Goal: Task Accomplishment & Management: Manage account settings

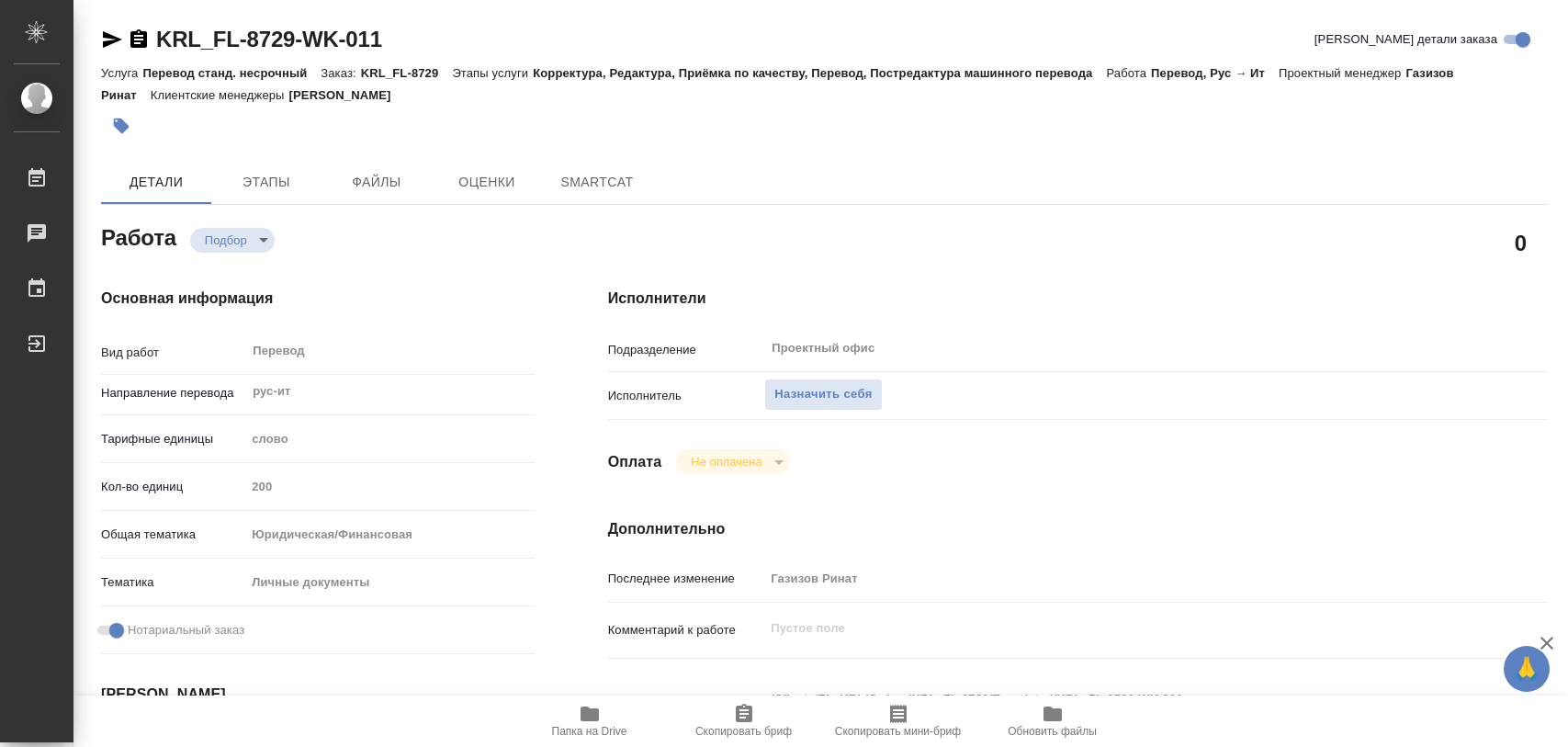
type textarea "x"
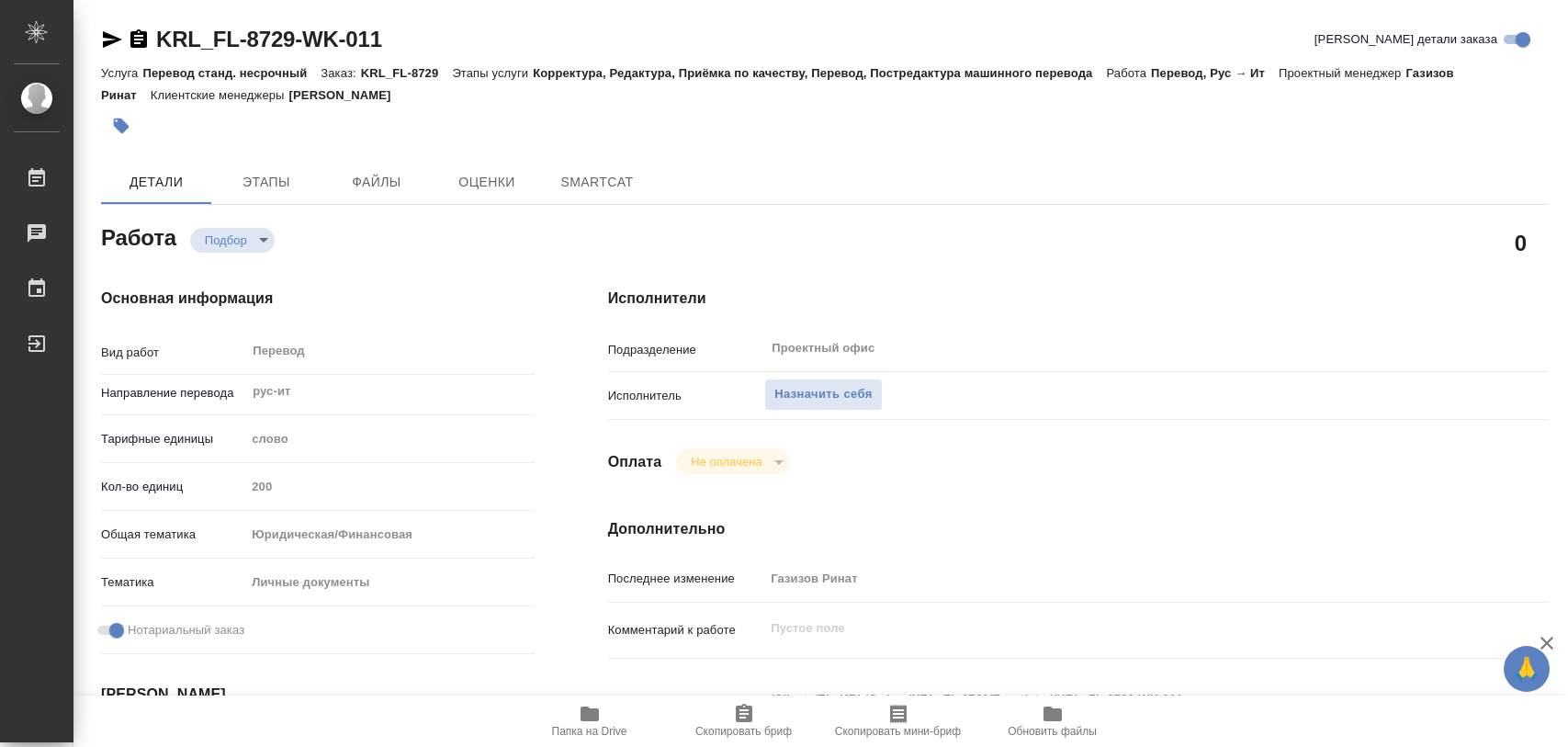
type textarea "x"
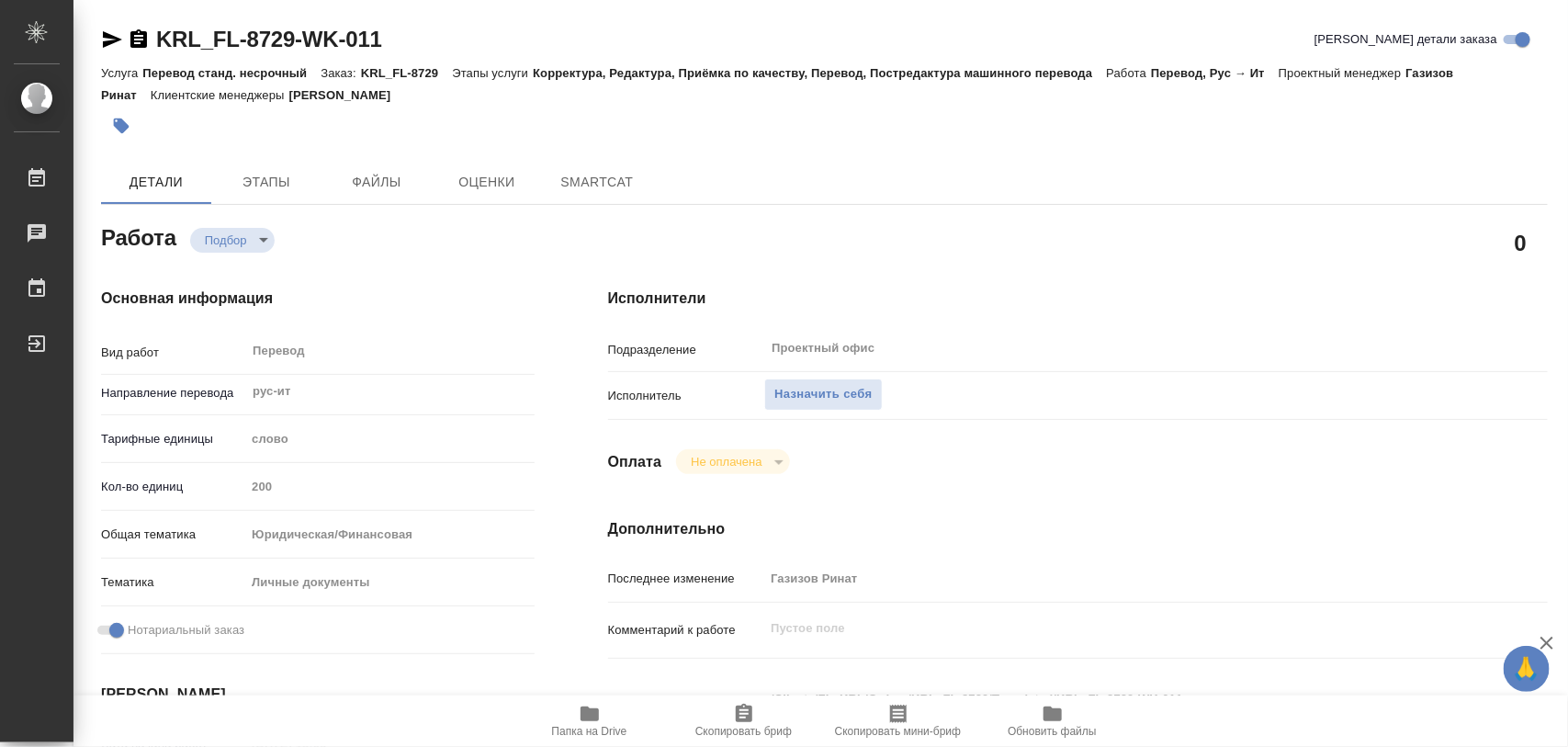
type textarea "x"
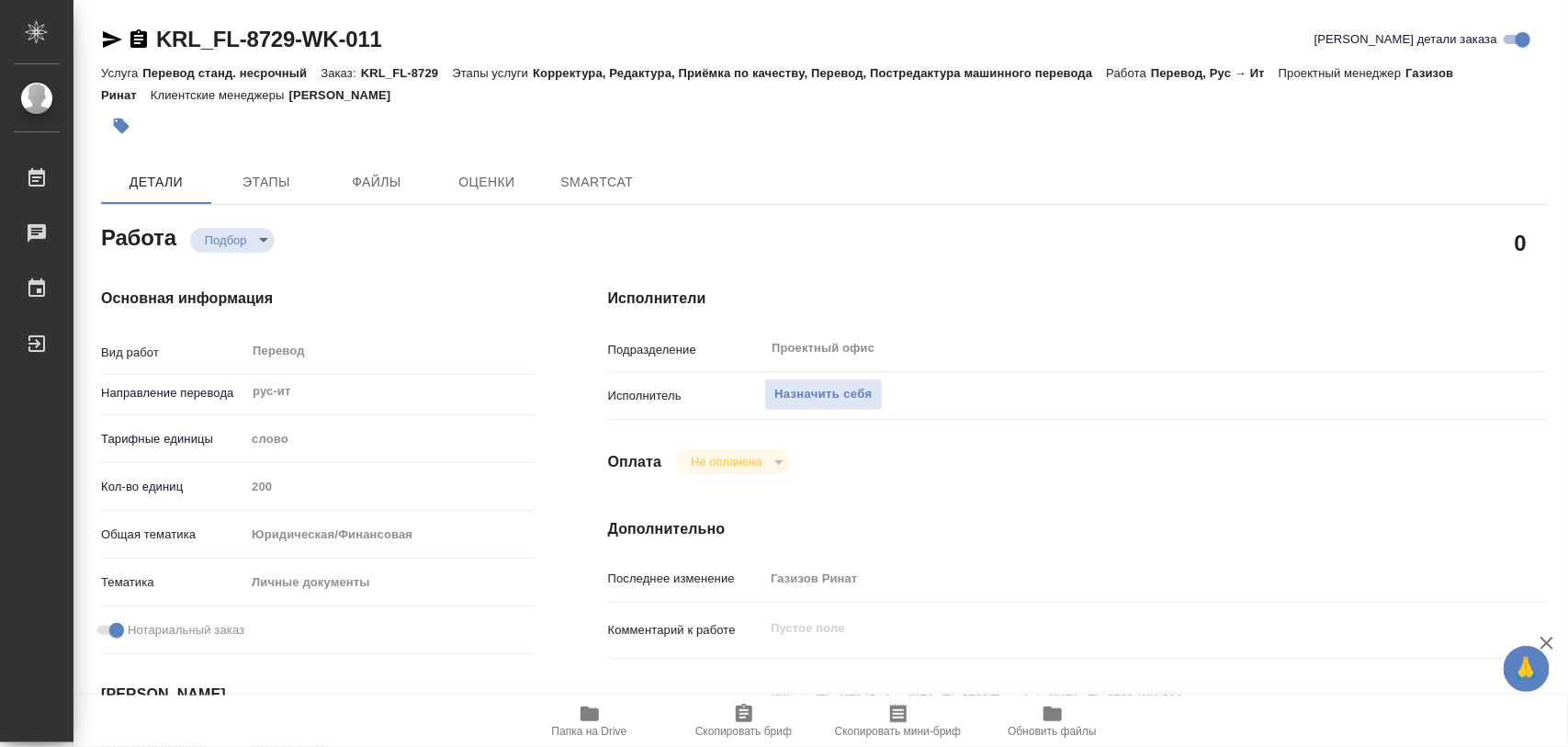
type textarea "x"
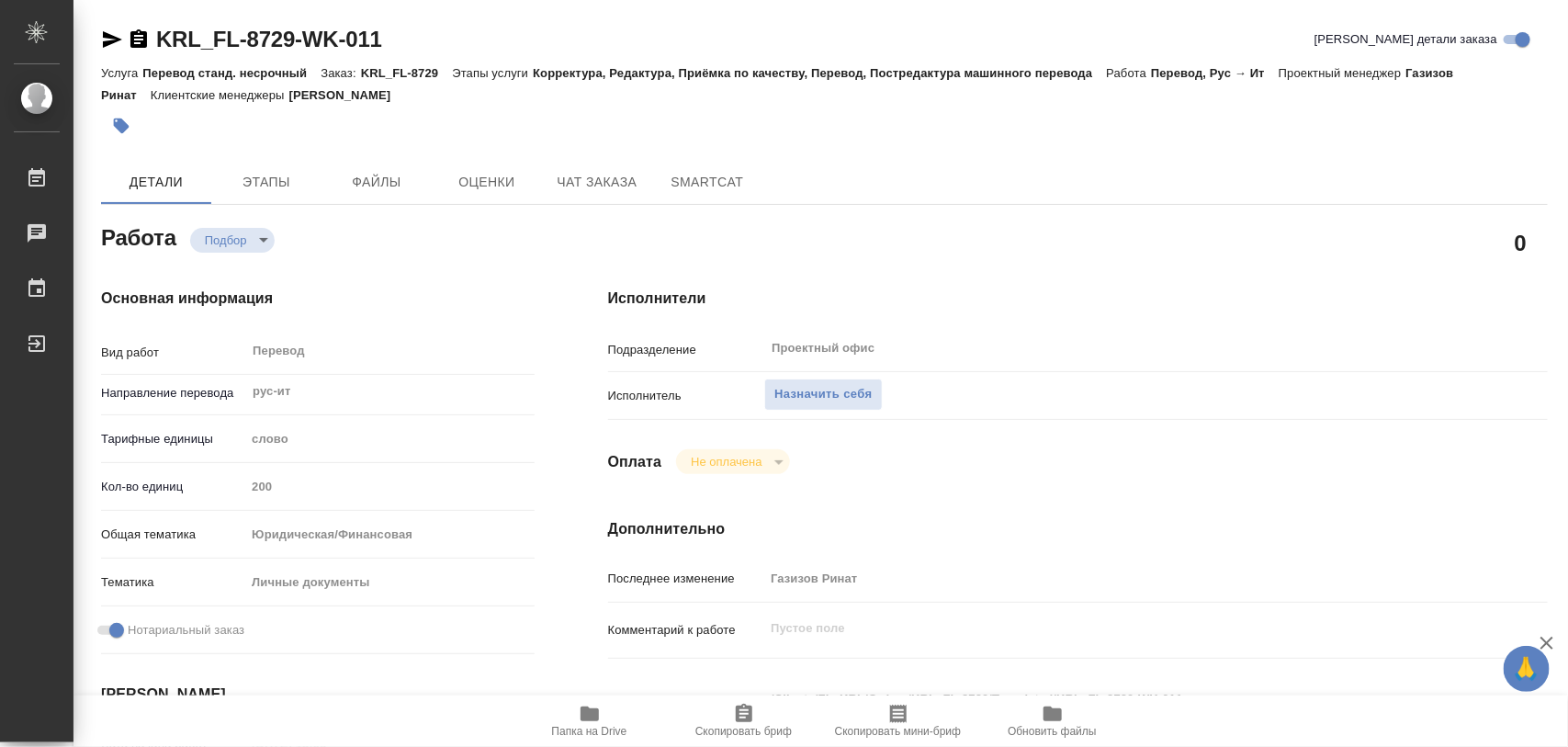
type textarea "x"
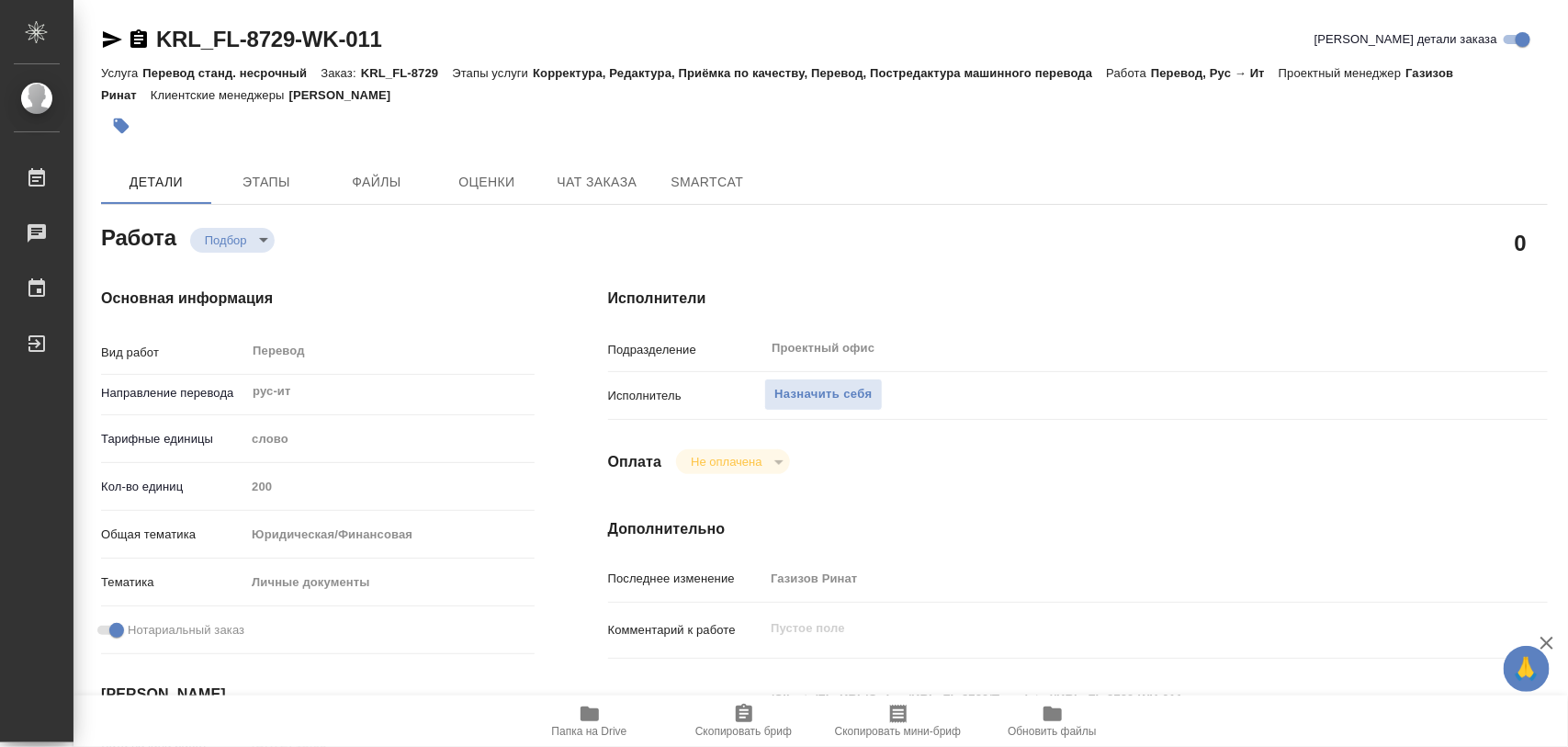
type textarea "x"
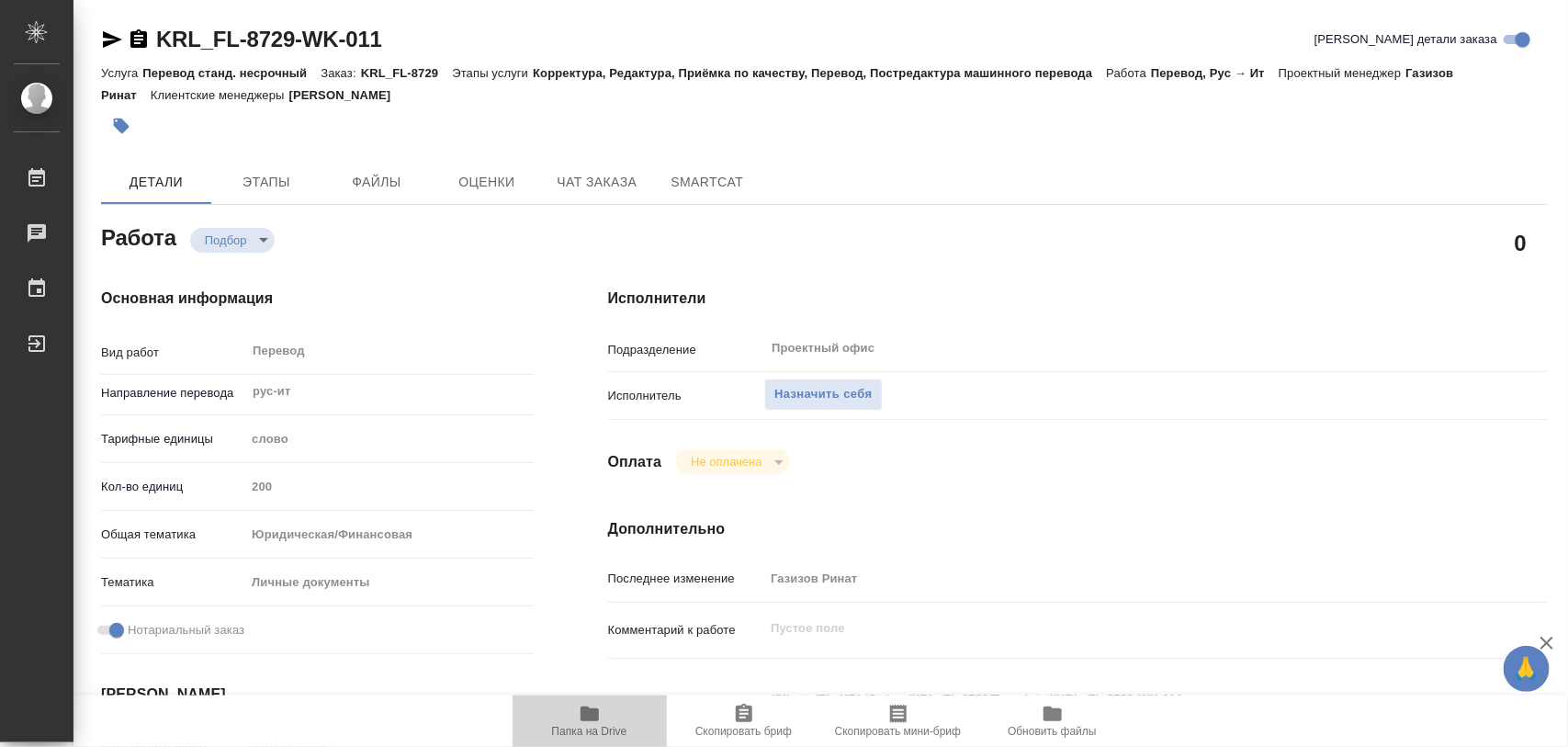
click at [580, 715] on icon "button" at bounding box center [589, 714] width 22 height 22
click at [823, 393] on span "Назначить себя" at bounding box center [822, 395] width 97 height 22
type textarea "x"
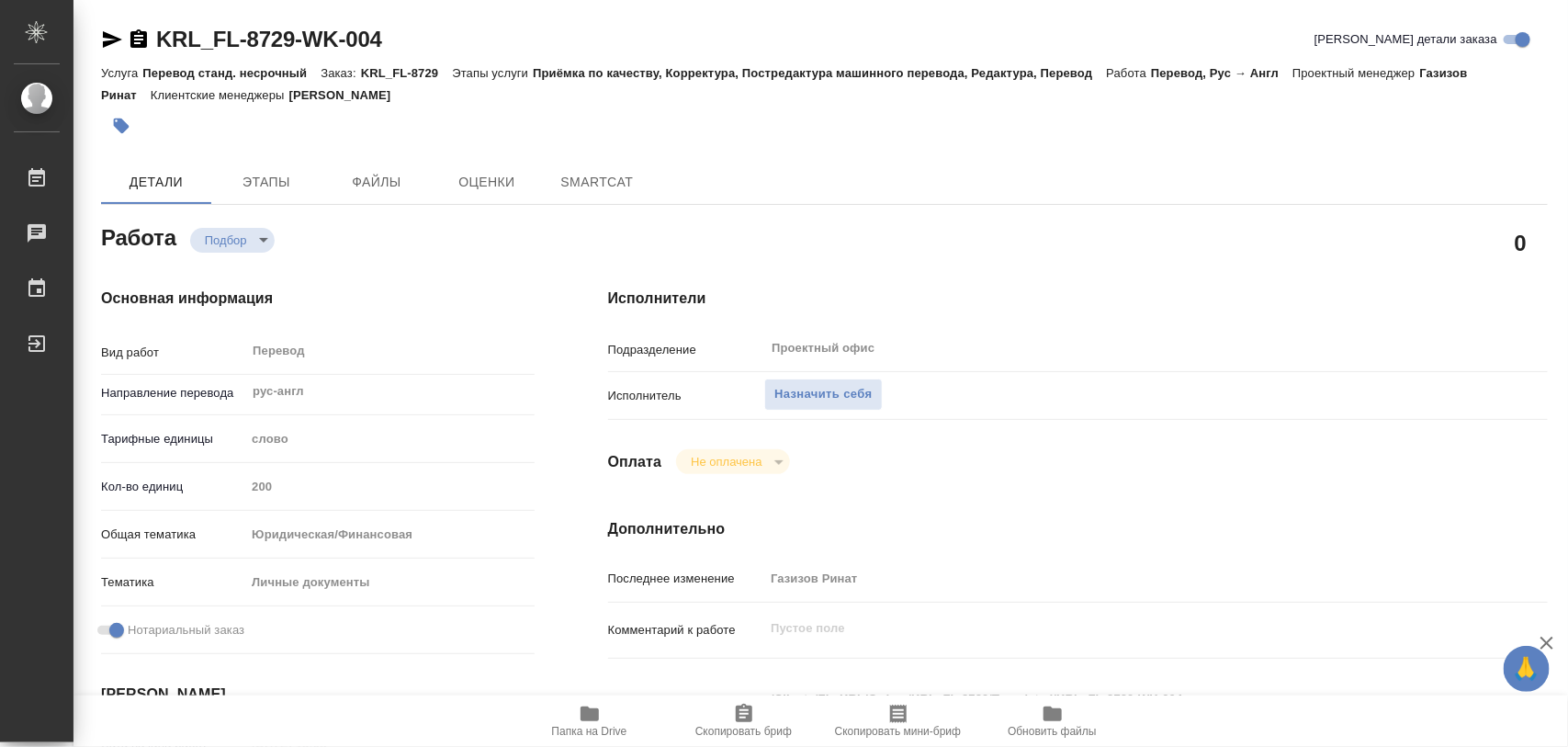
type textarea "x"
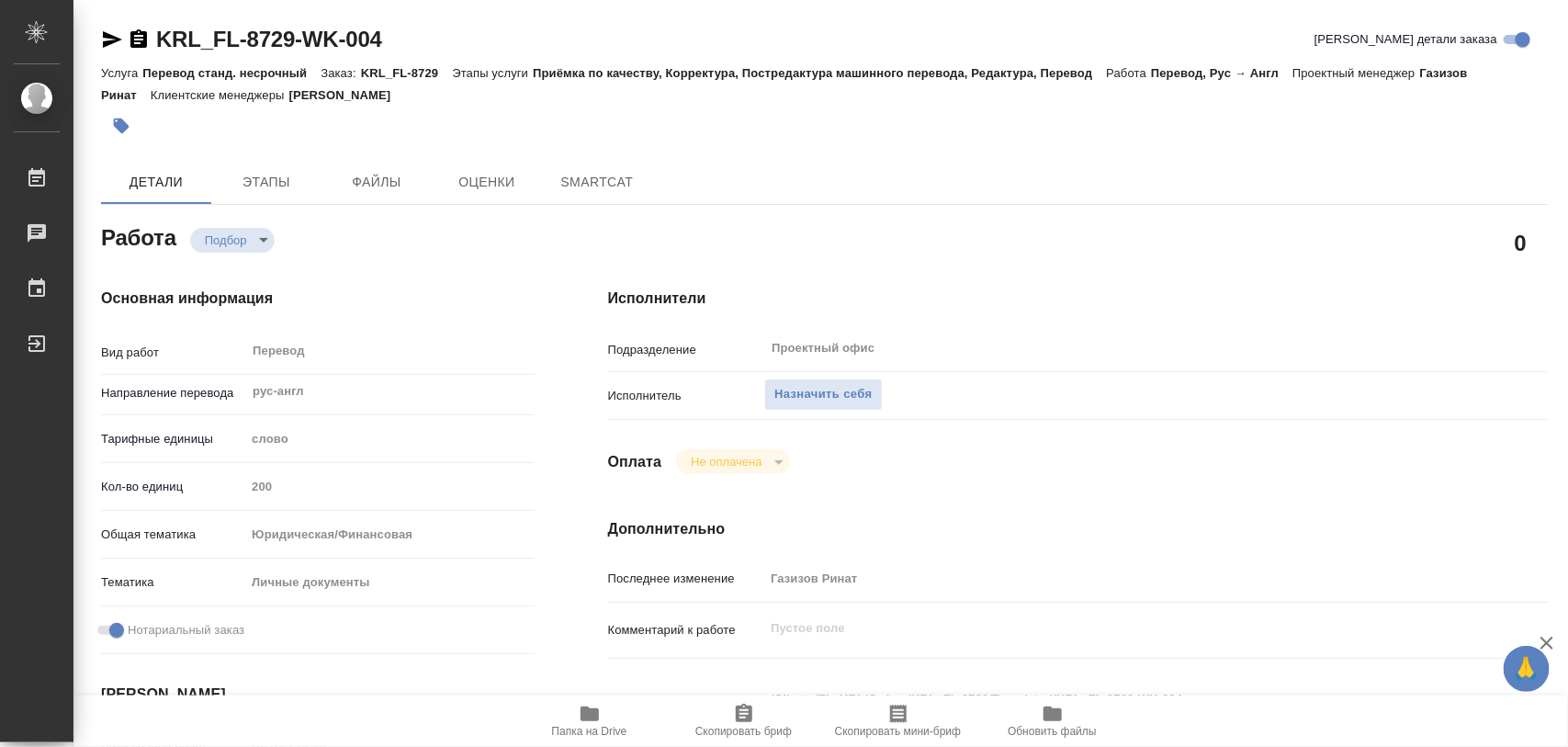
type textarea "x"
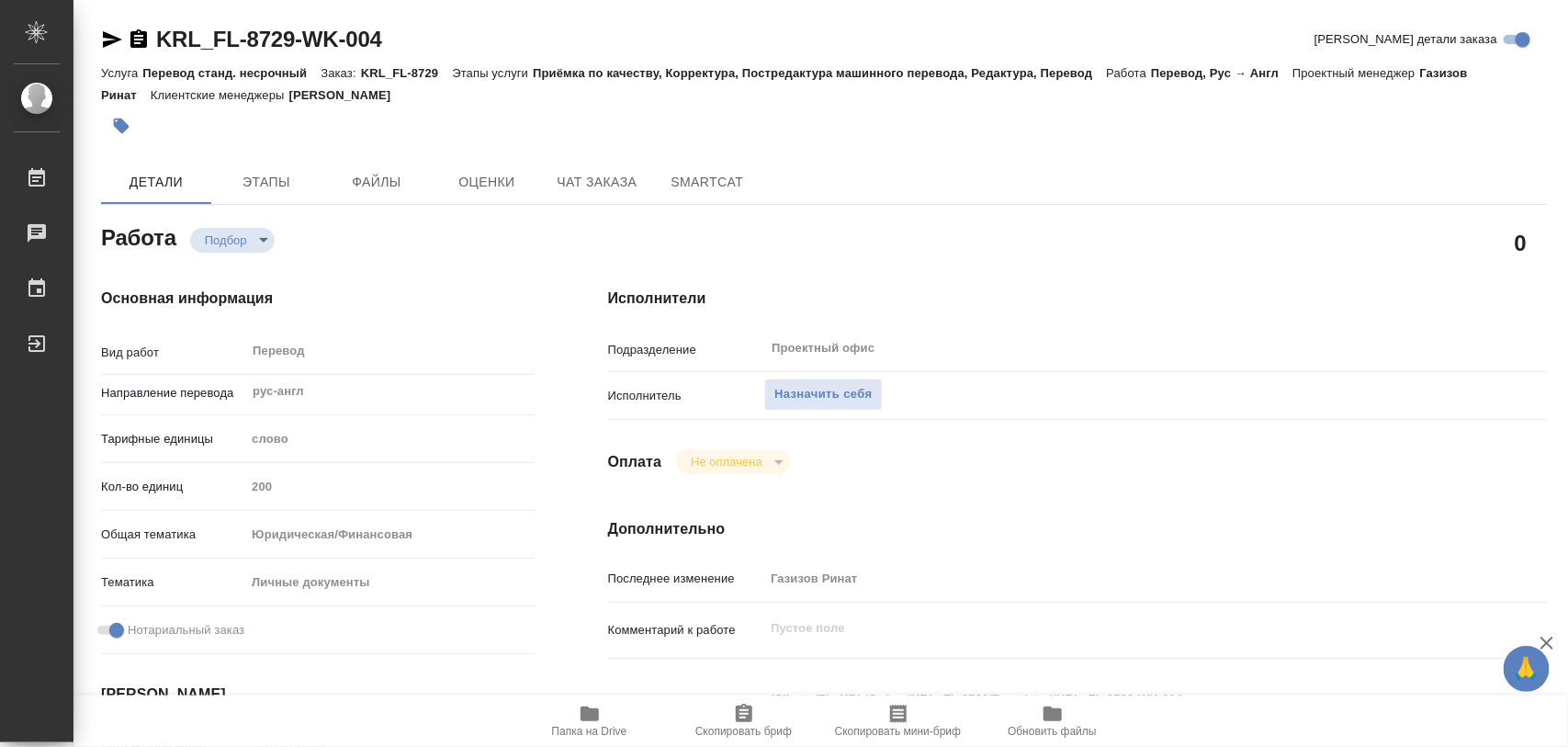
type textarea "x"
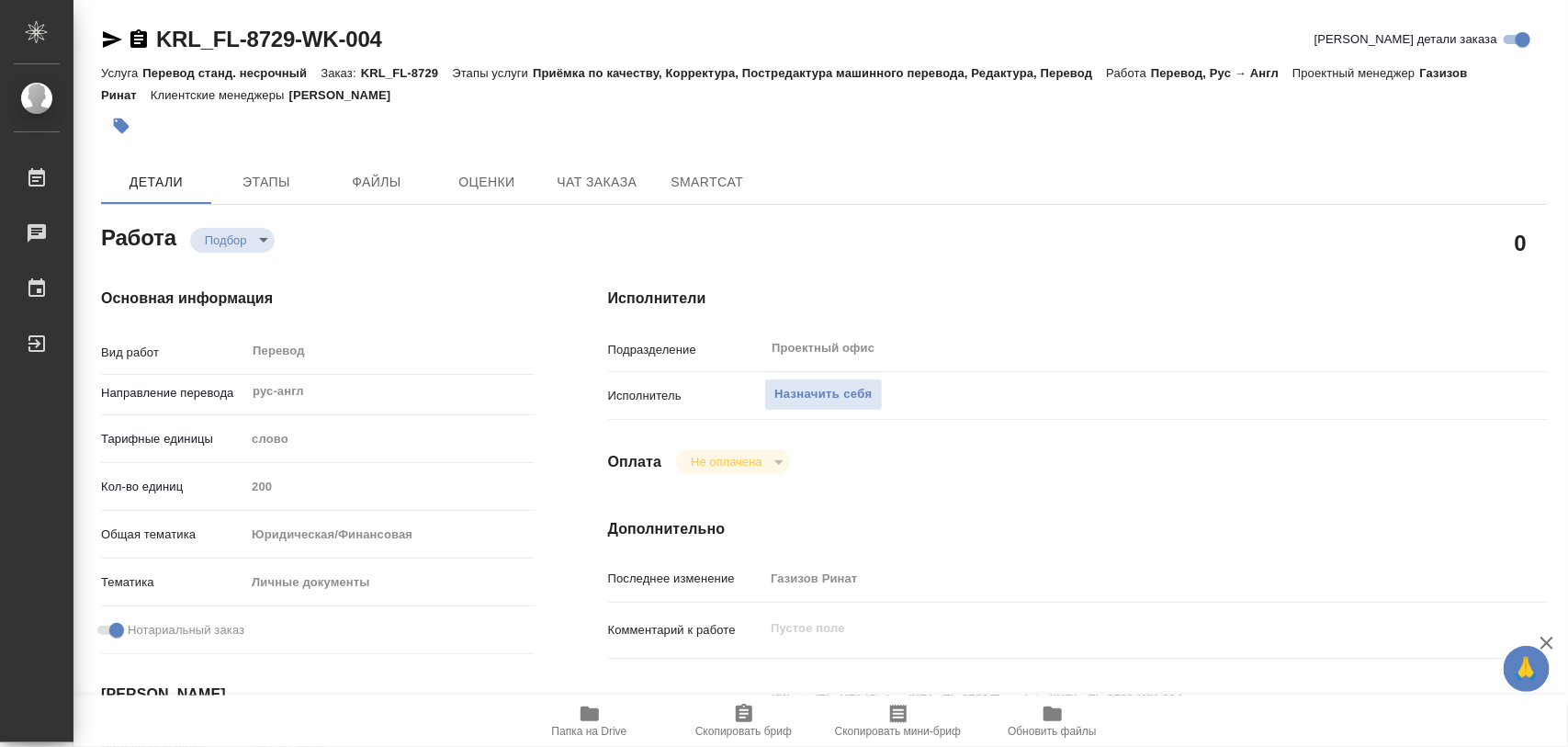
type textarea "x"
click at [839, 401] on span "Назначить себя" at bounding box center [822, 395] width 97 height 22
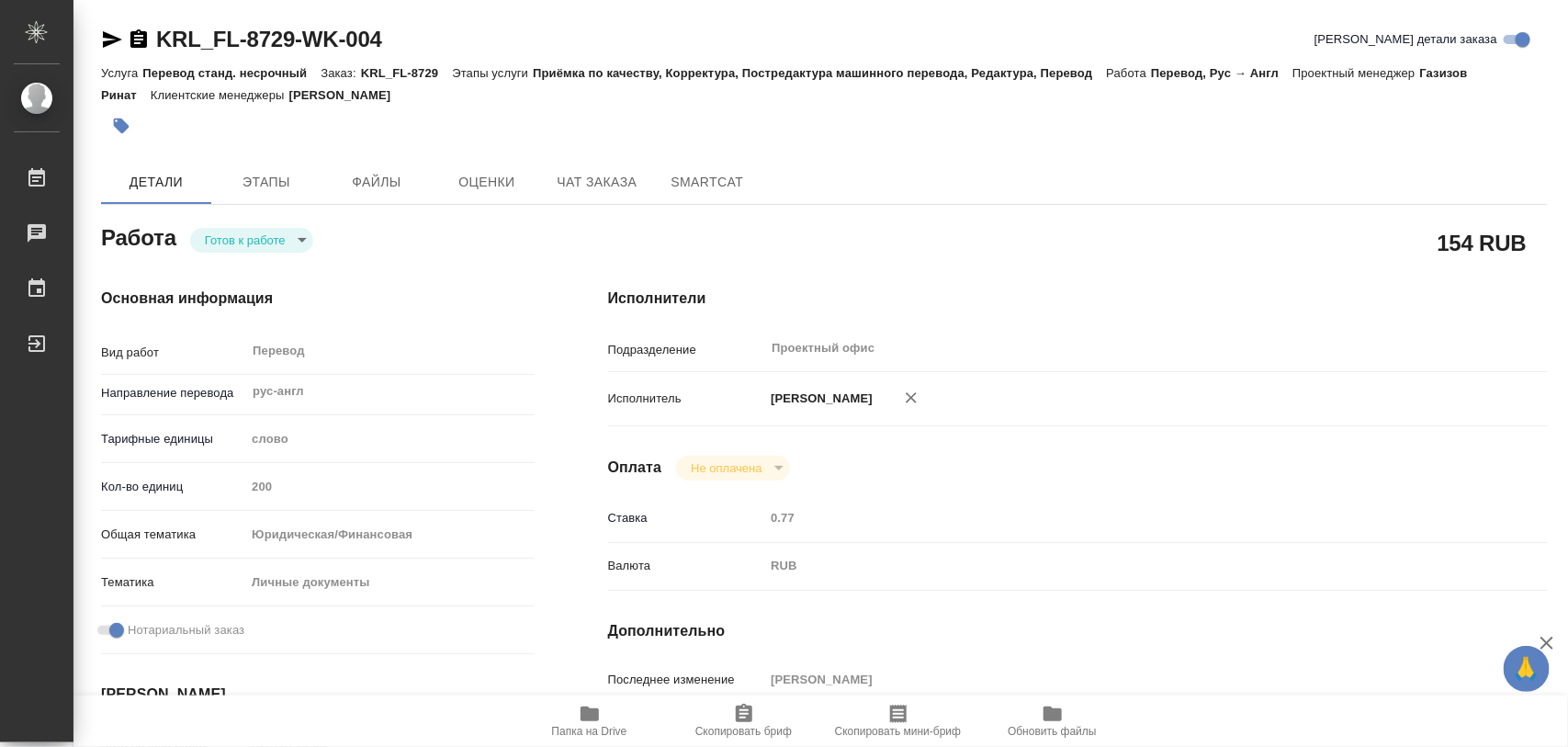
click at [304, 244] on body "🙏 .cls-1 fill:#fff; AWATERA Iglakov Maksim Работы Чаты График Выйти KRL_FL-8729…" at bounding box center [784, 374] width 1568 height 747
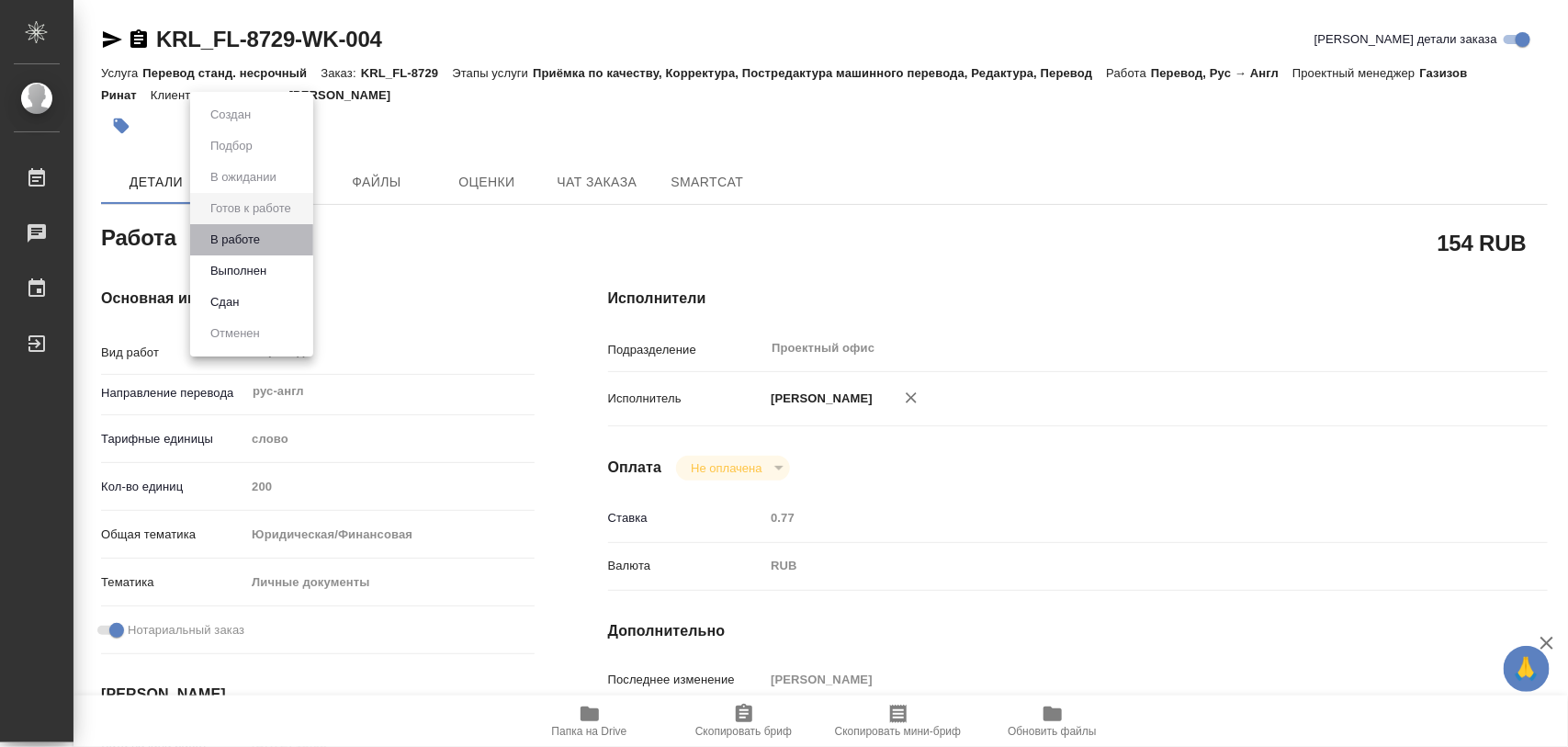
click at [274, 245] on li "В работе" at bounding box center [252, 240] width 123 height 31
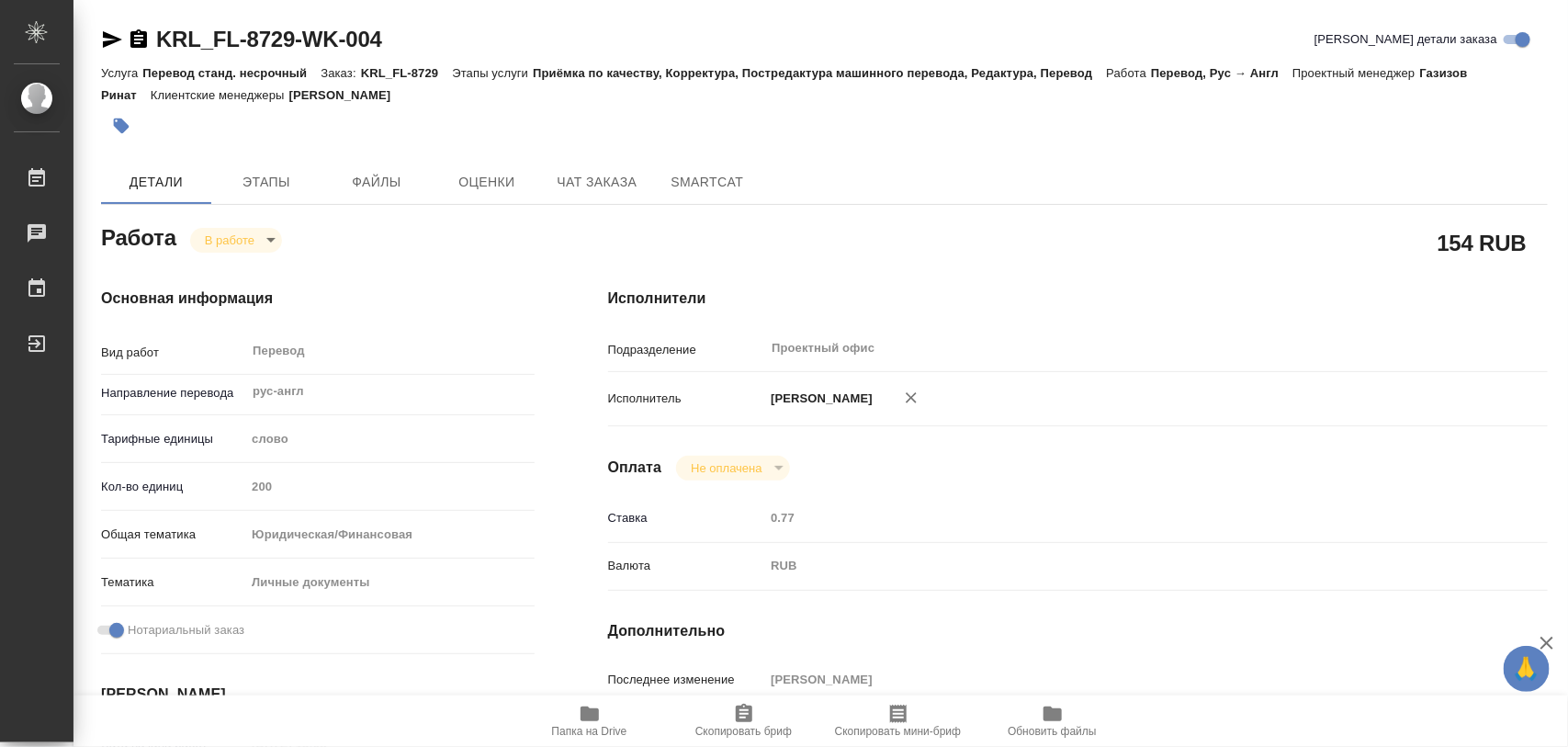
type textarea "x"
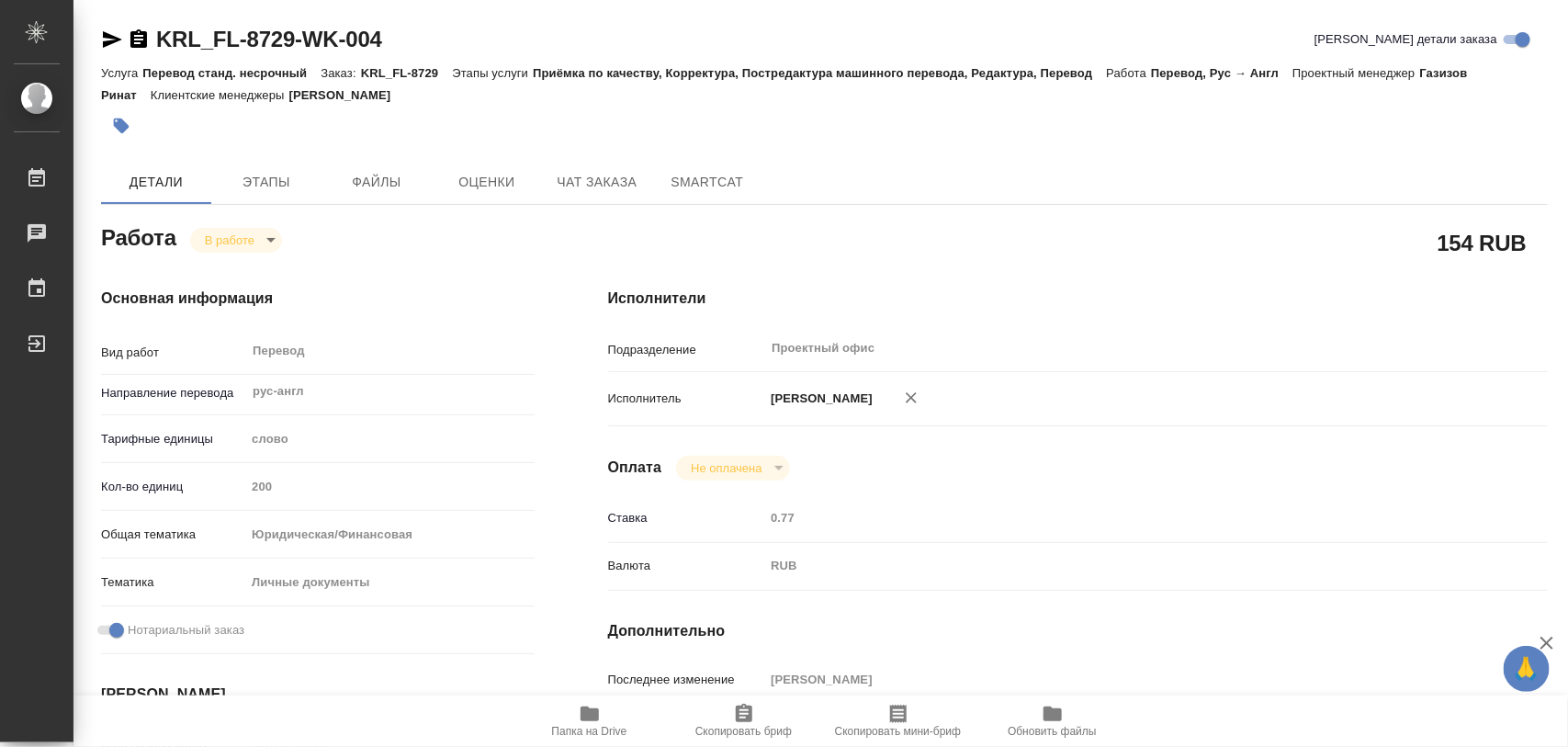
type textarea "x"
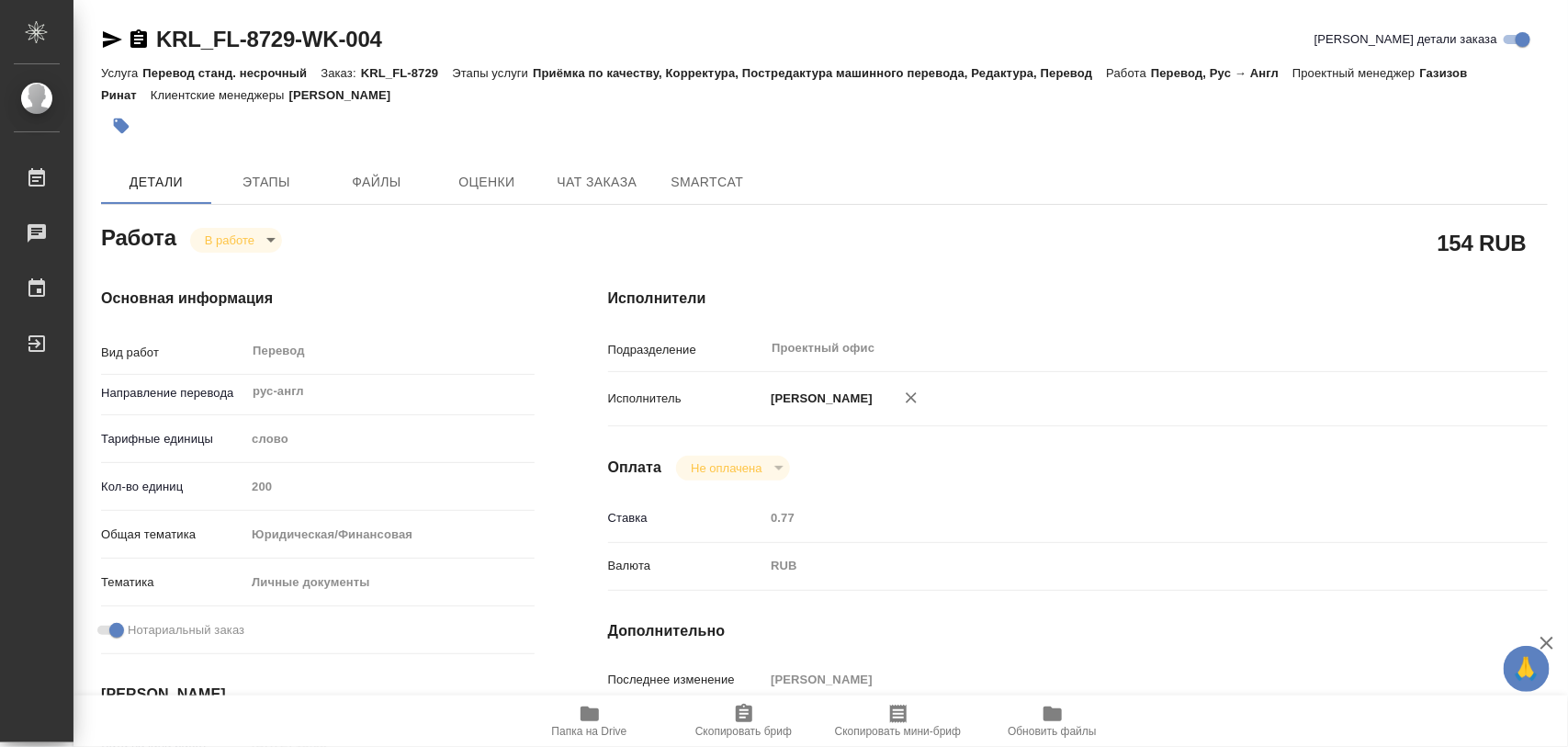
type textarea "x"
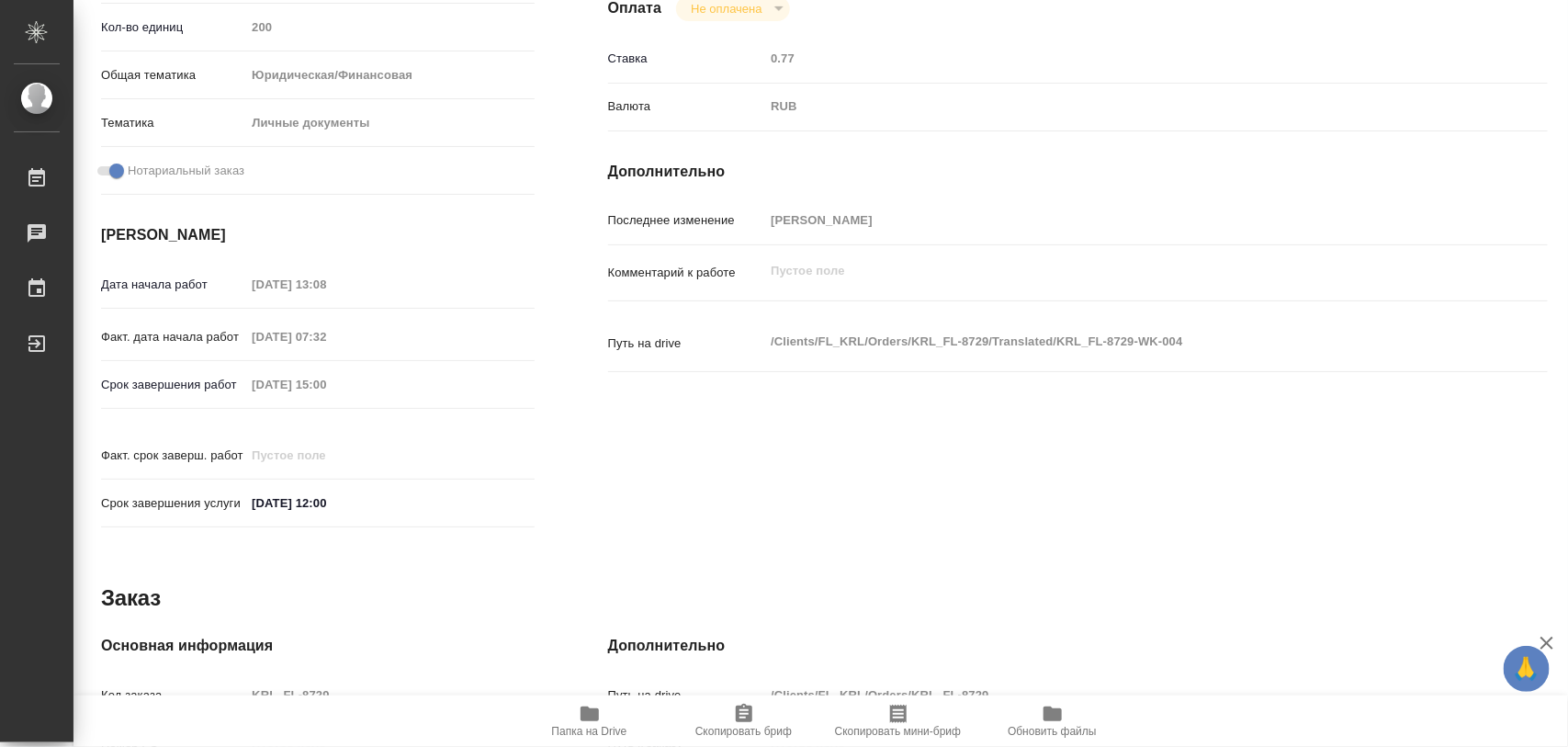
scroll to position [819, 0]
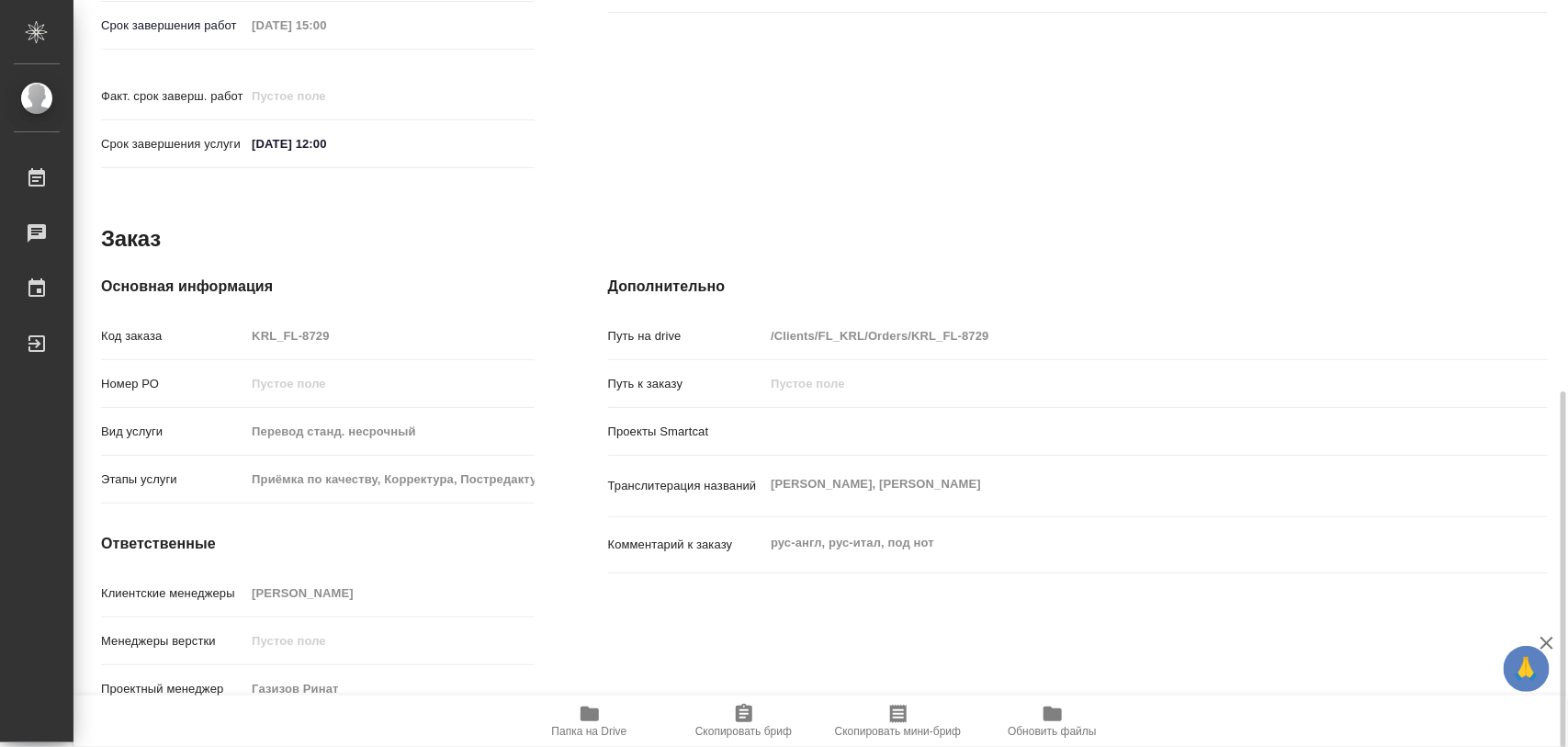
click at [752, 718] on icon "button" at bounding box center [744, 714] width 22 height 22
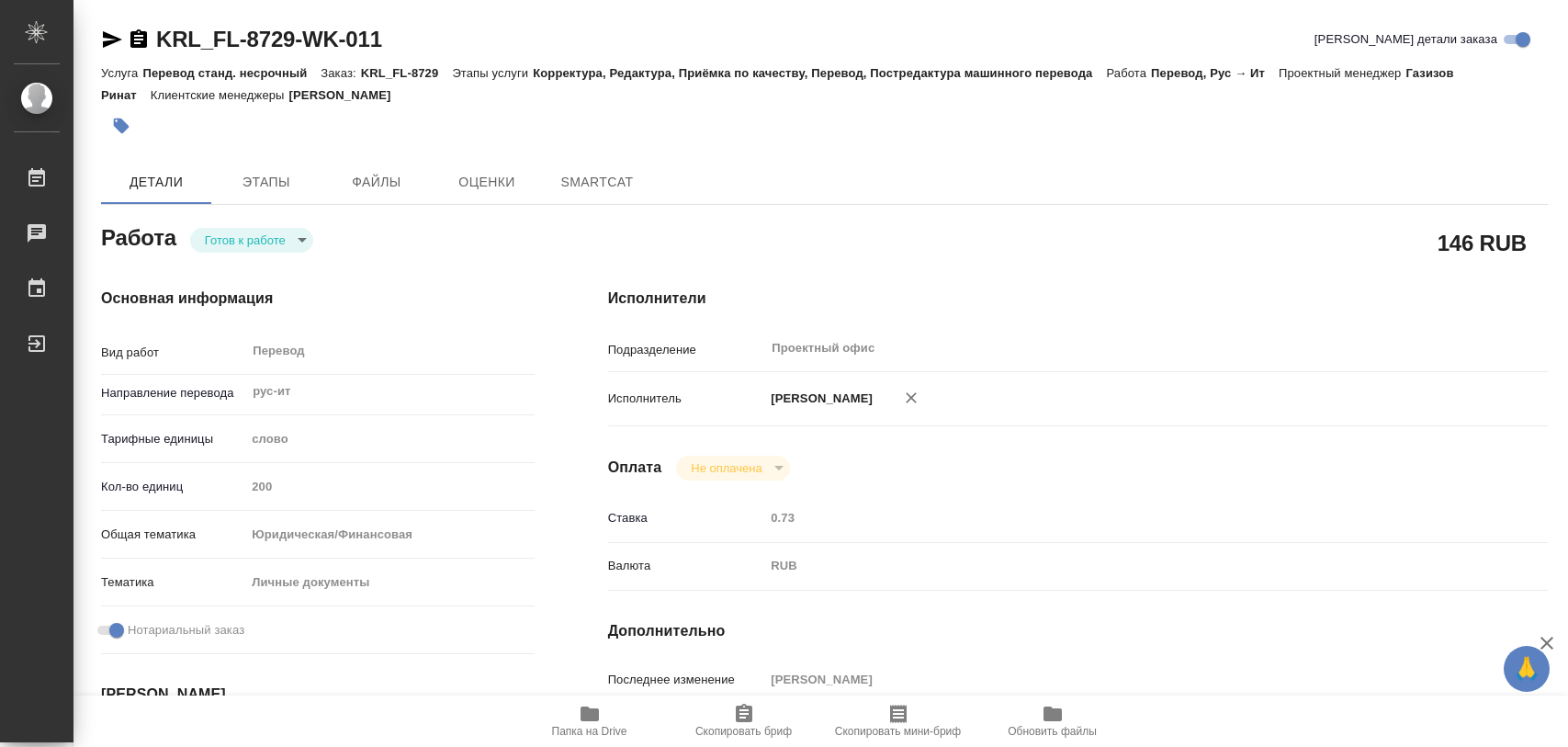
type textarea "x"
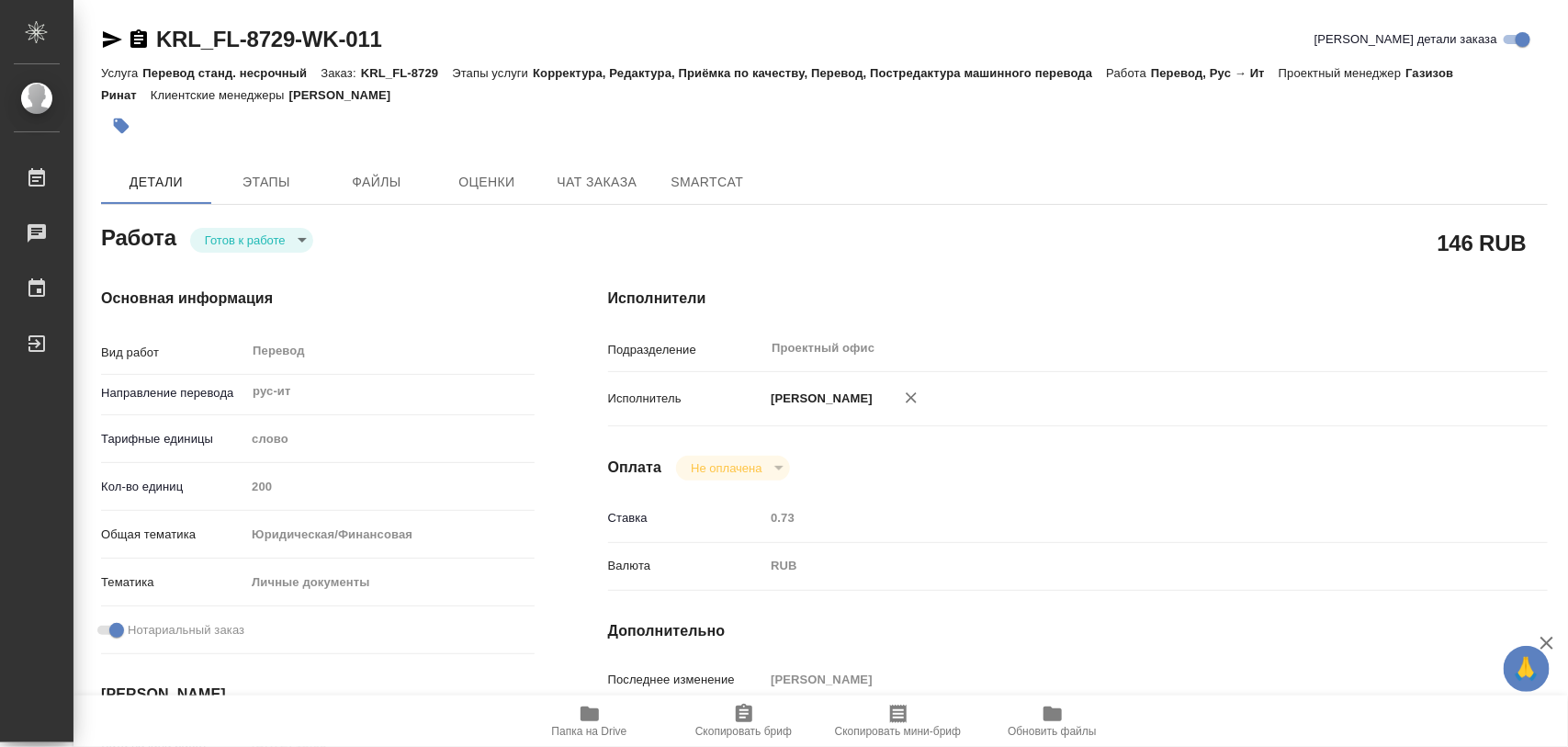
type textarea "x"
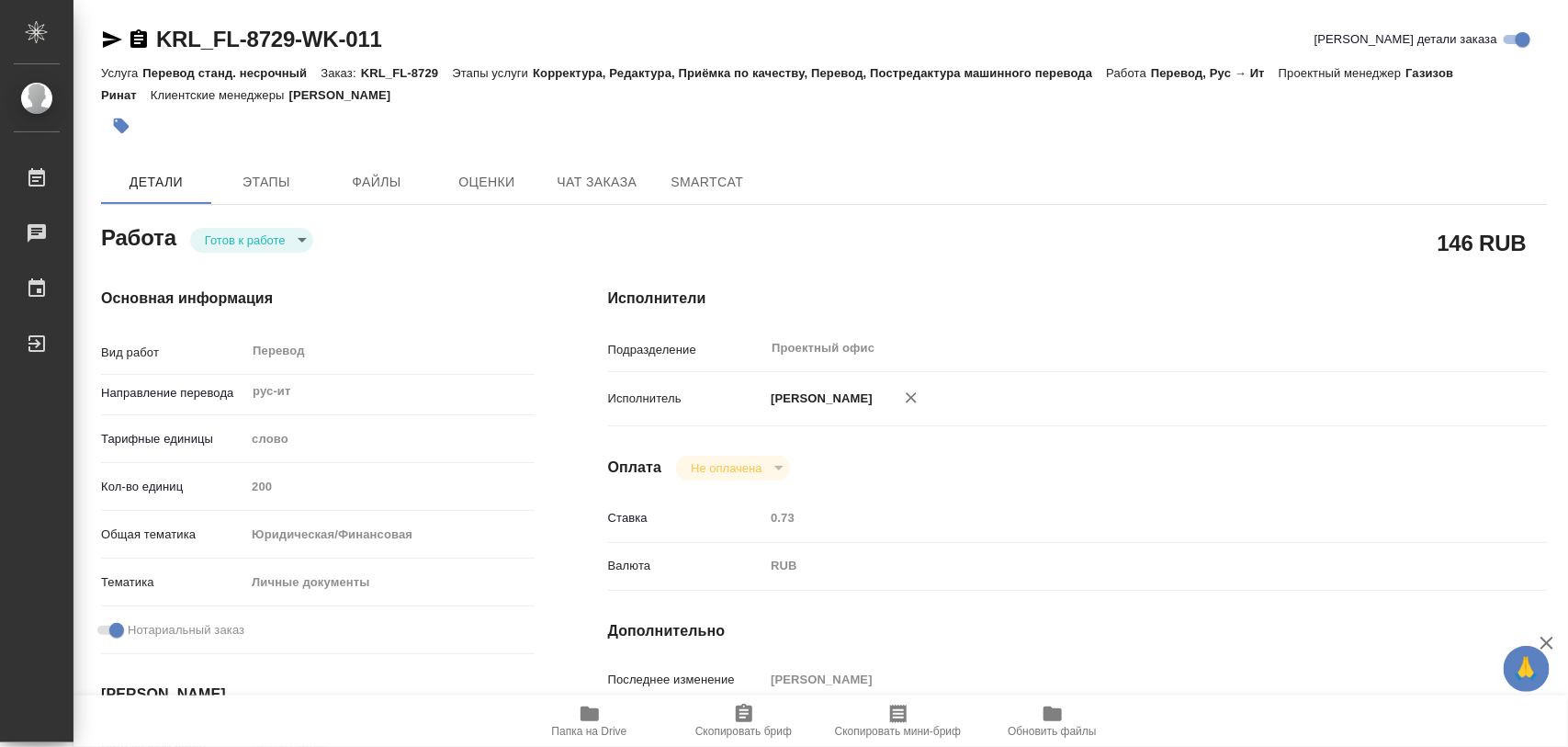
type textarea "x"
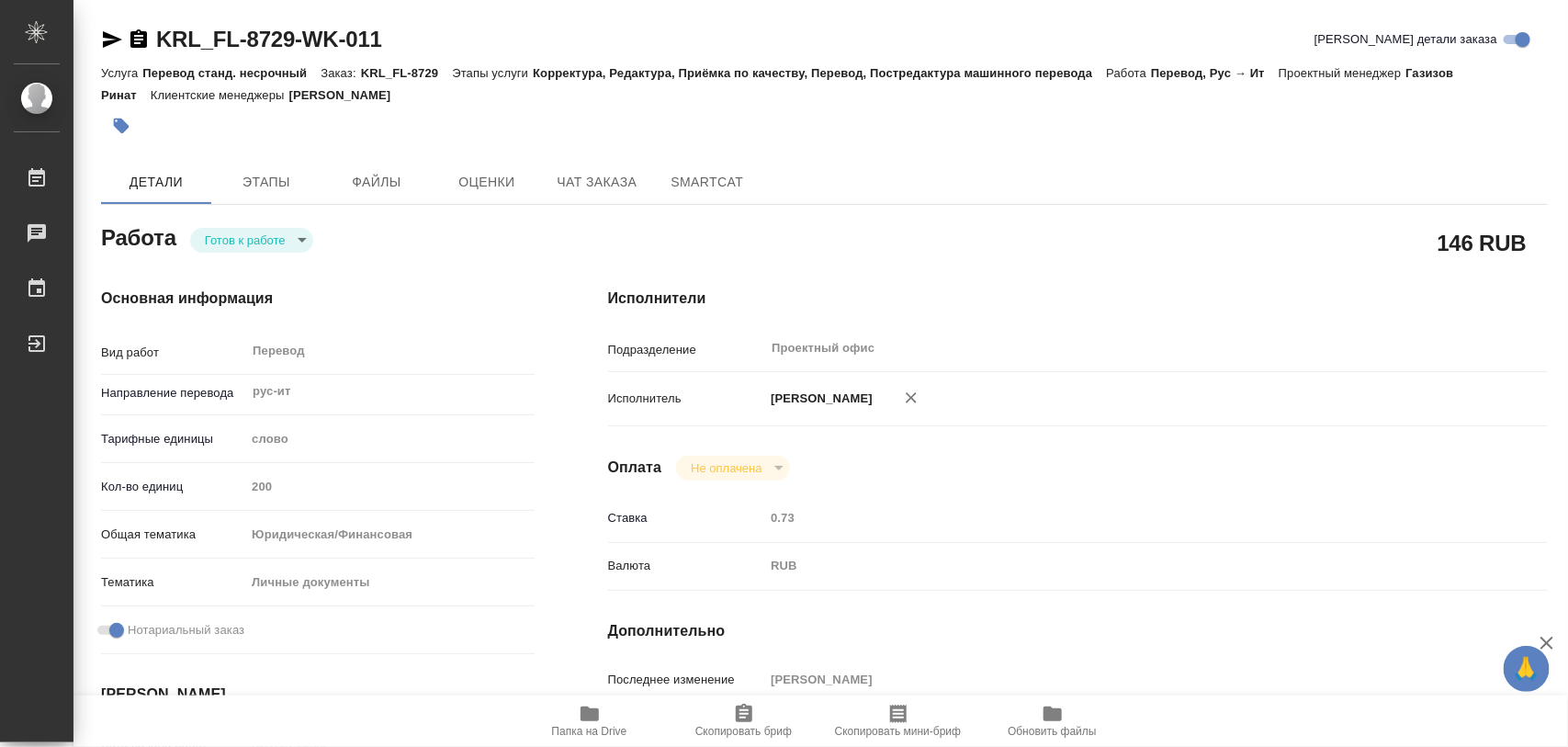
click at [306, 232] on body "🙏 .cls-1 fill:#fff; AWATERA Iglakov Maksim Работы 0 Чаты График Выйти KRL_FL-87…" at bounding box center [784, 374] width 1568 height 747
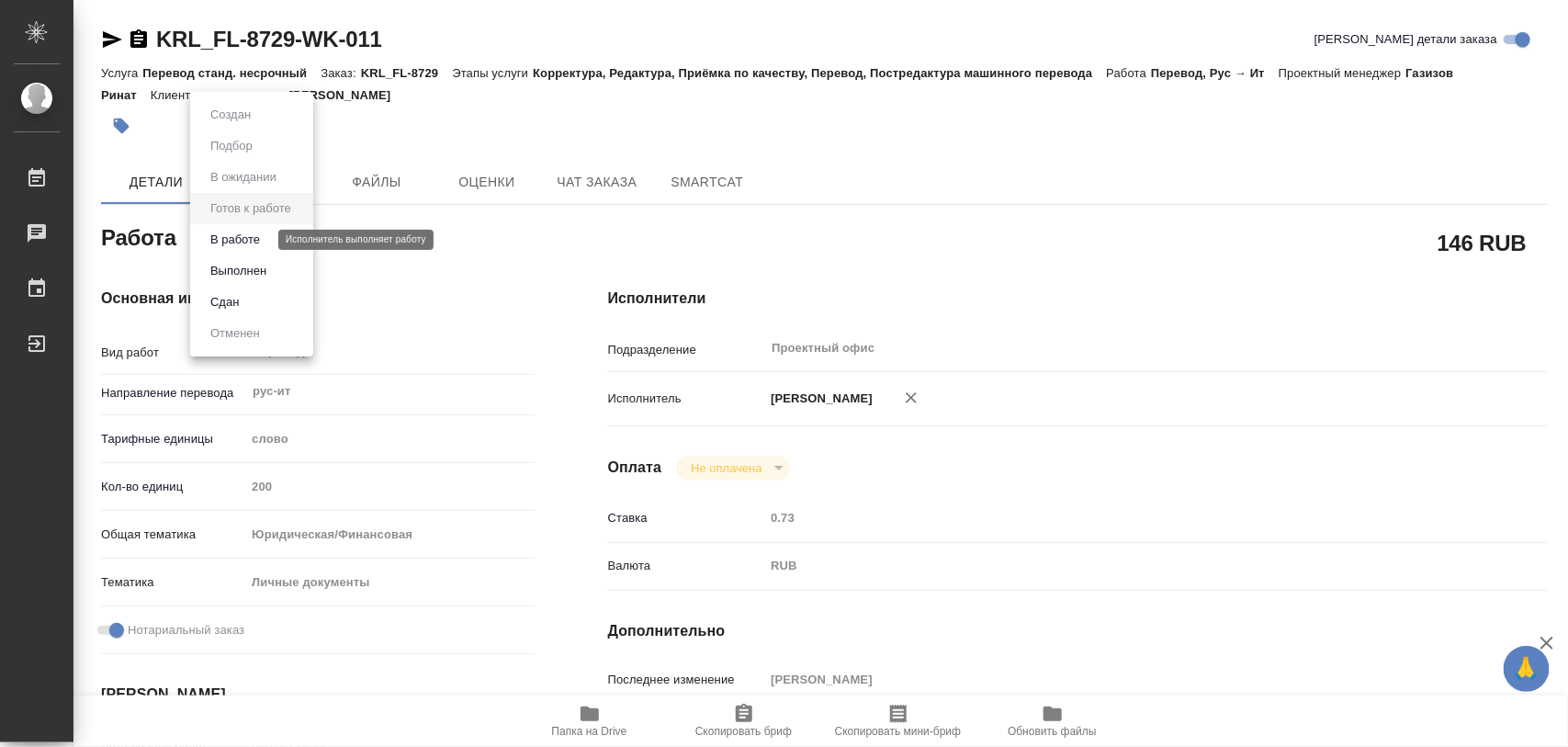
click at [262, 246] on button "В работе" at bounding box center [236, 240] width 61 height 21
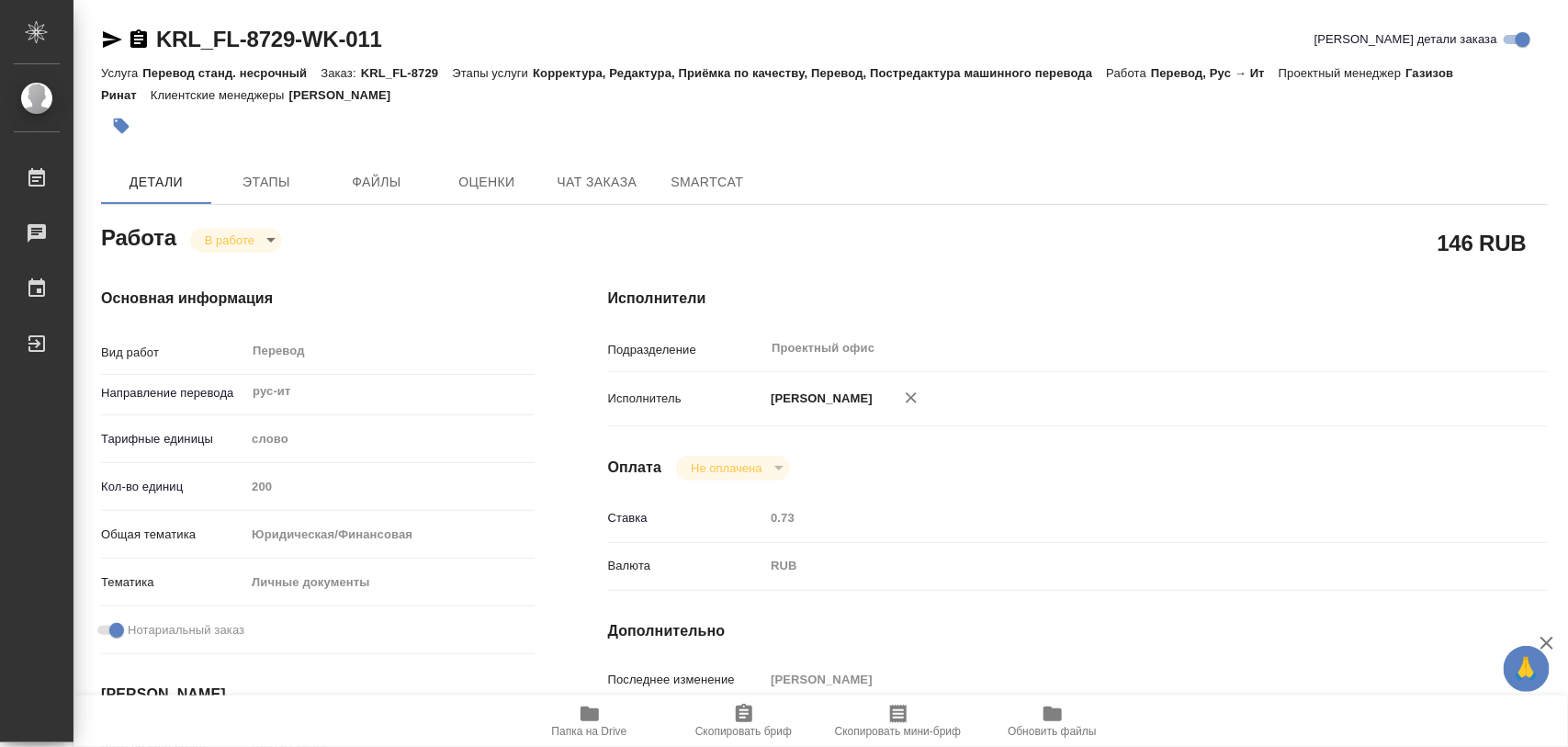
type textarea "x"
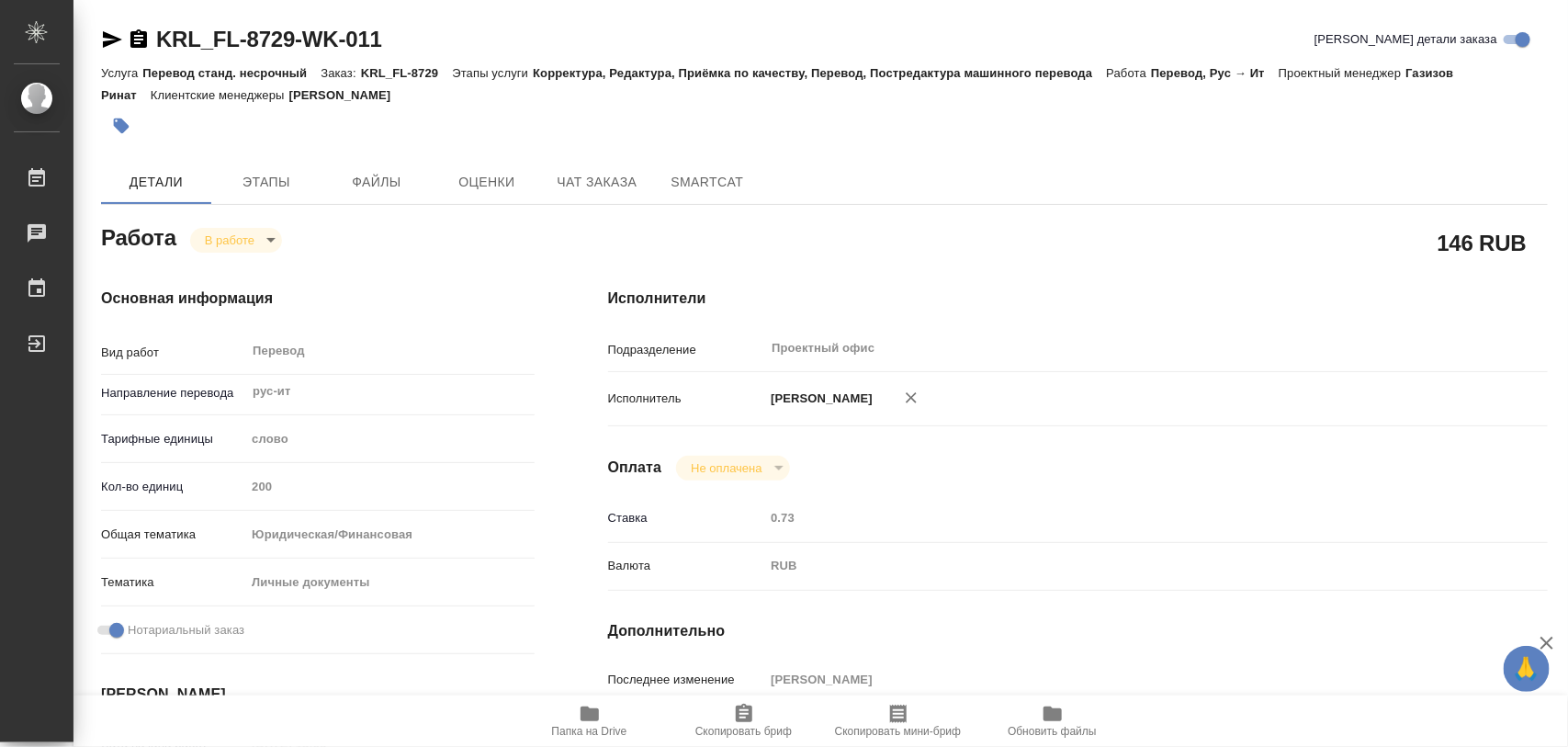
type textarea "x"
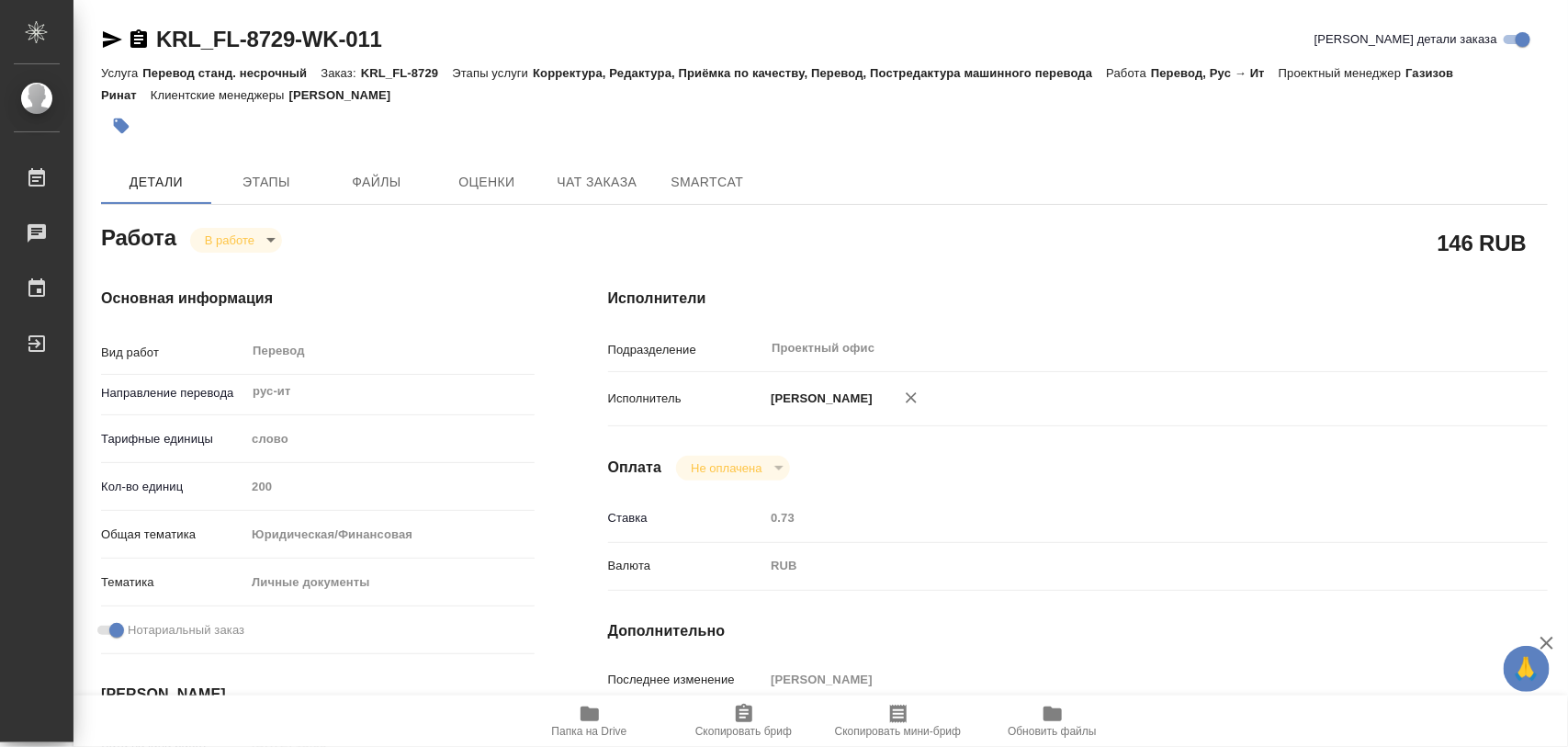
type textarea "x"
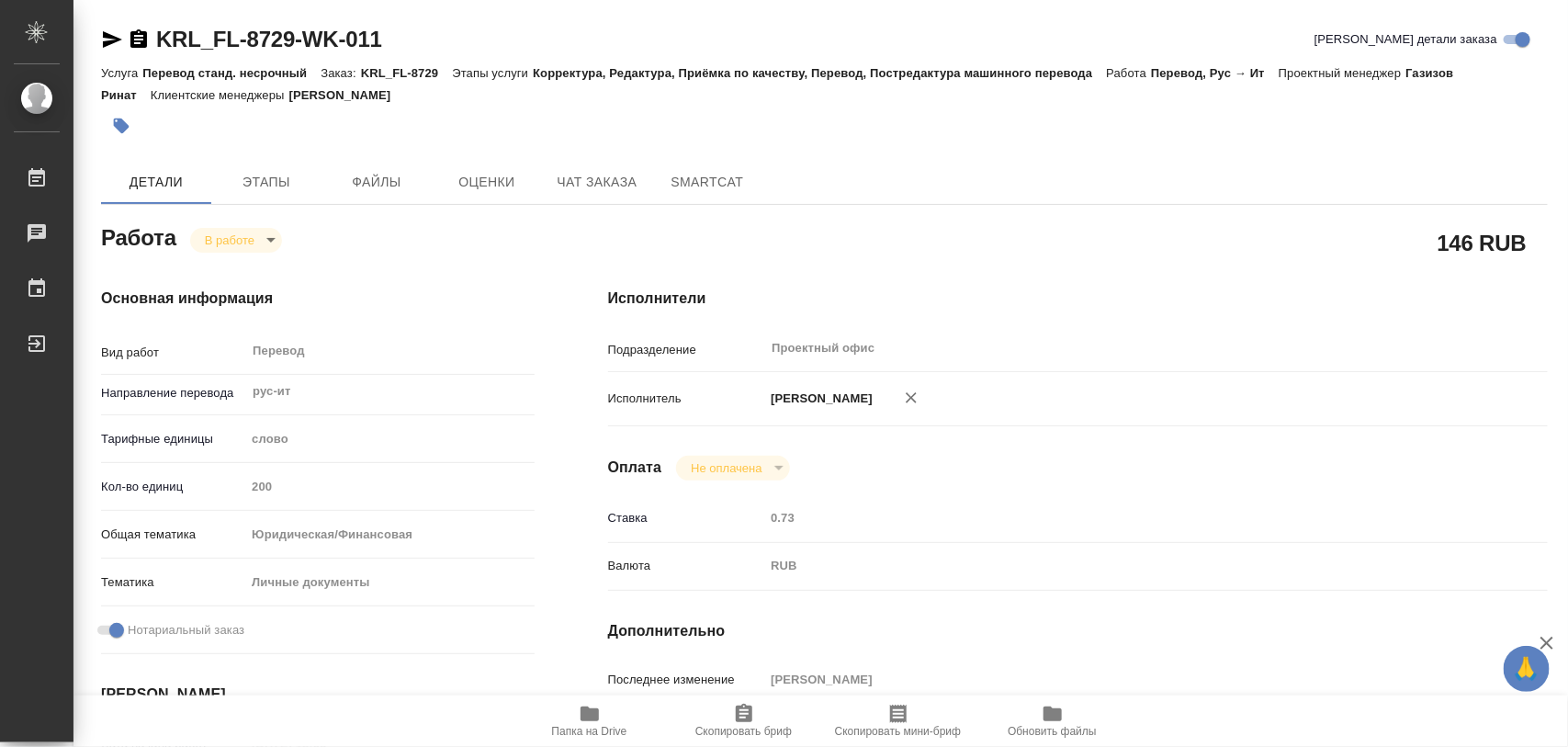
type textarea "x"
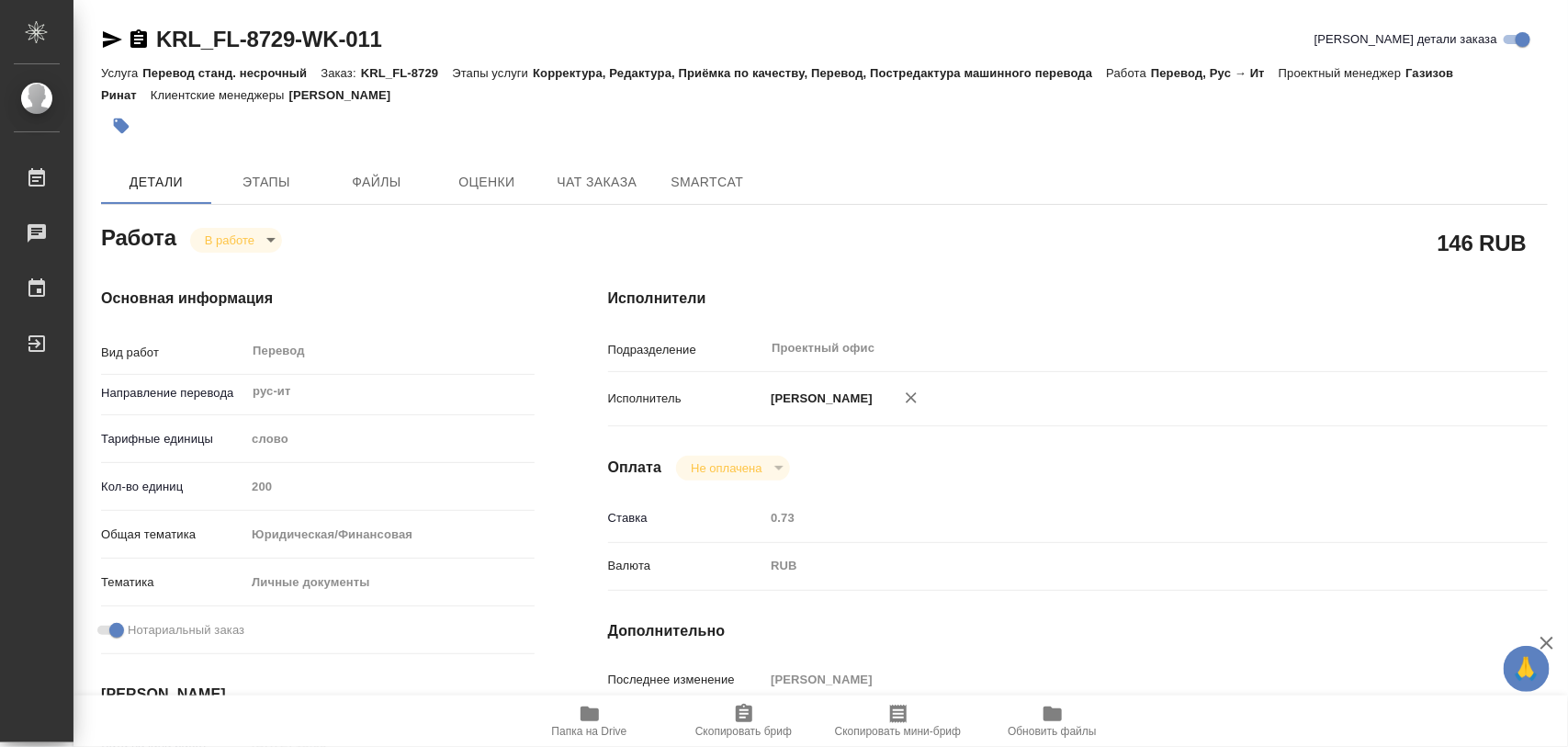
click at [760, 718] on span "Скопировать бриф" at bounding box center [744, 720] width 133 height 35
